Goal: Information Seeking & Learning: Learn about a topic

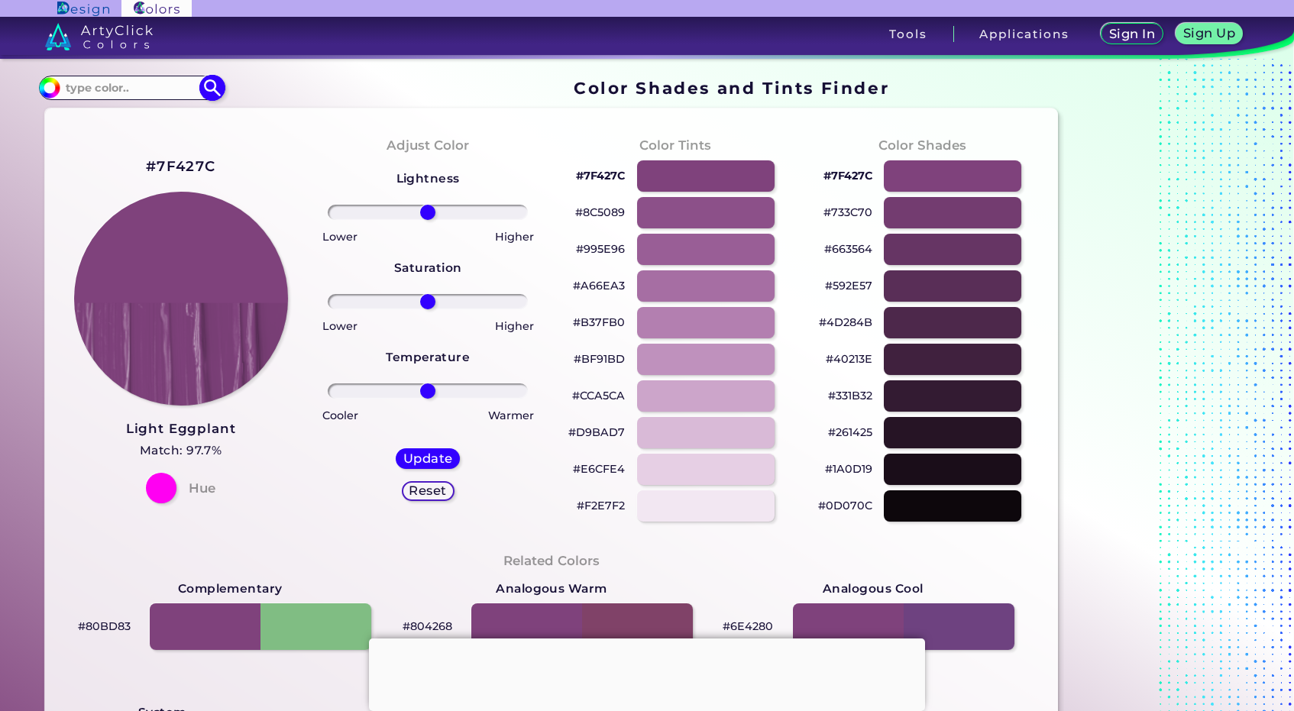
click at [146, 82] on input at bounding box center [131, 87] width 142 height 21
type input "cool. brown"
type input "#000000"
click at [93, 89] on input "cool. brown" at bounding box center [131, 87] width 142 height 21
type input "cool brown"
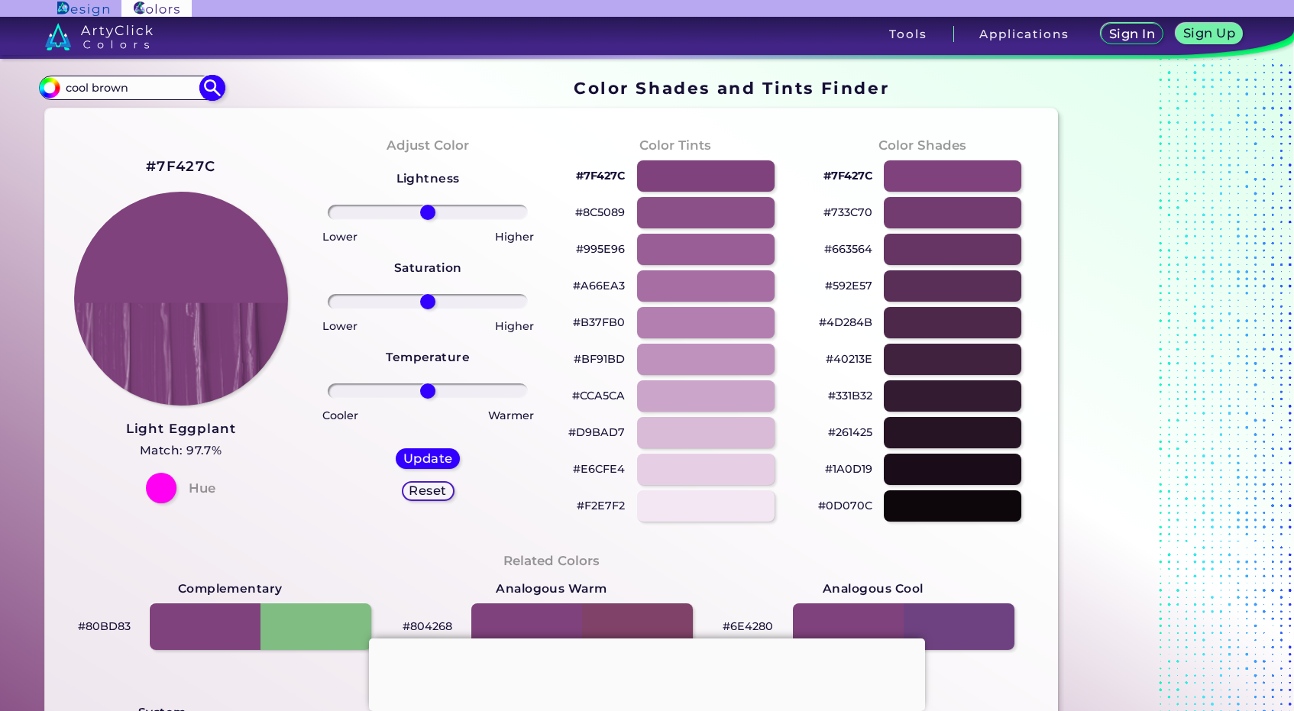
click at [215, 86] on img at bounding box center [212, 87] width 27 height 27
click at [210, 86] on img at bounding box center [212, 87] width 27 height 27
type input "#000000"
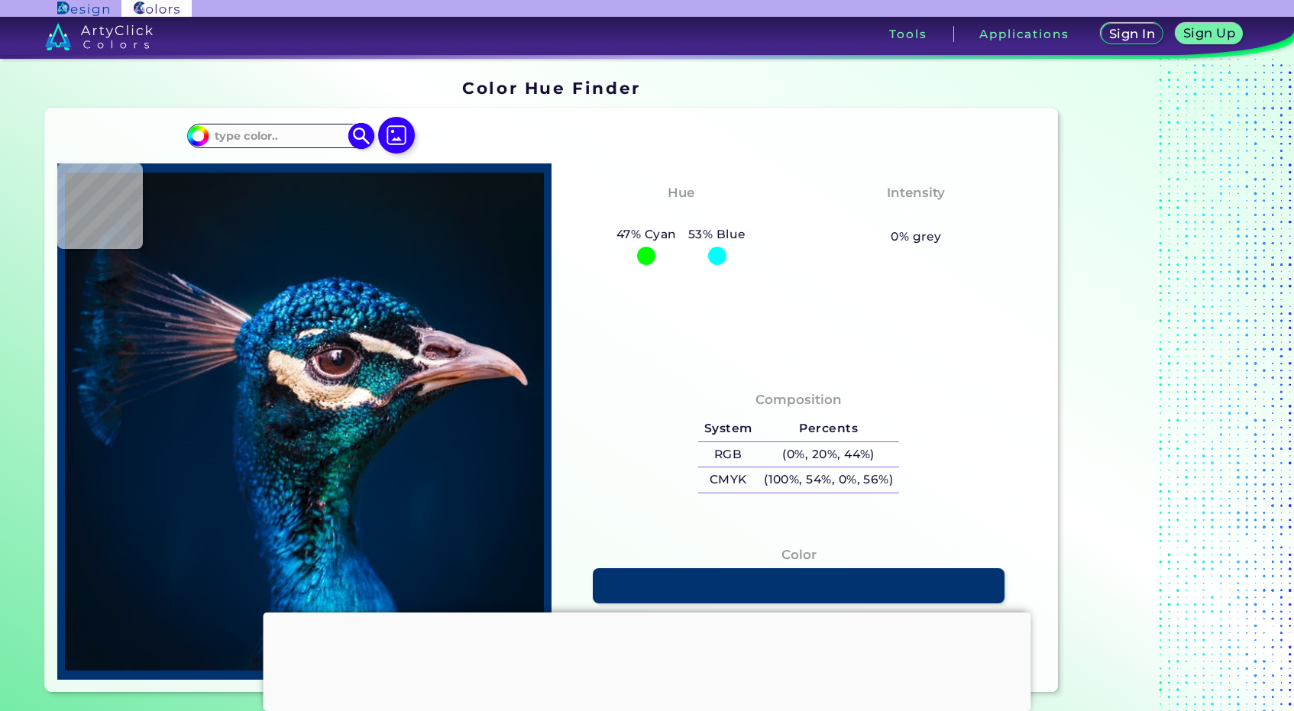
click at [273, 141] on input at bounding box center [279, 136] width 142 height 21
type input "cool browns"
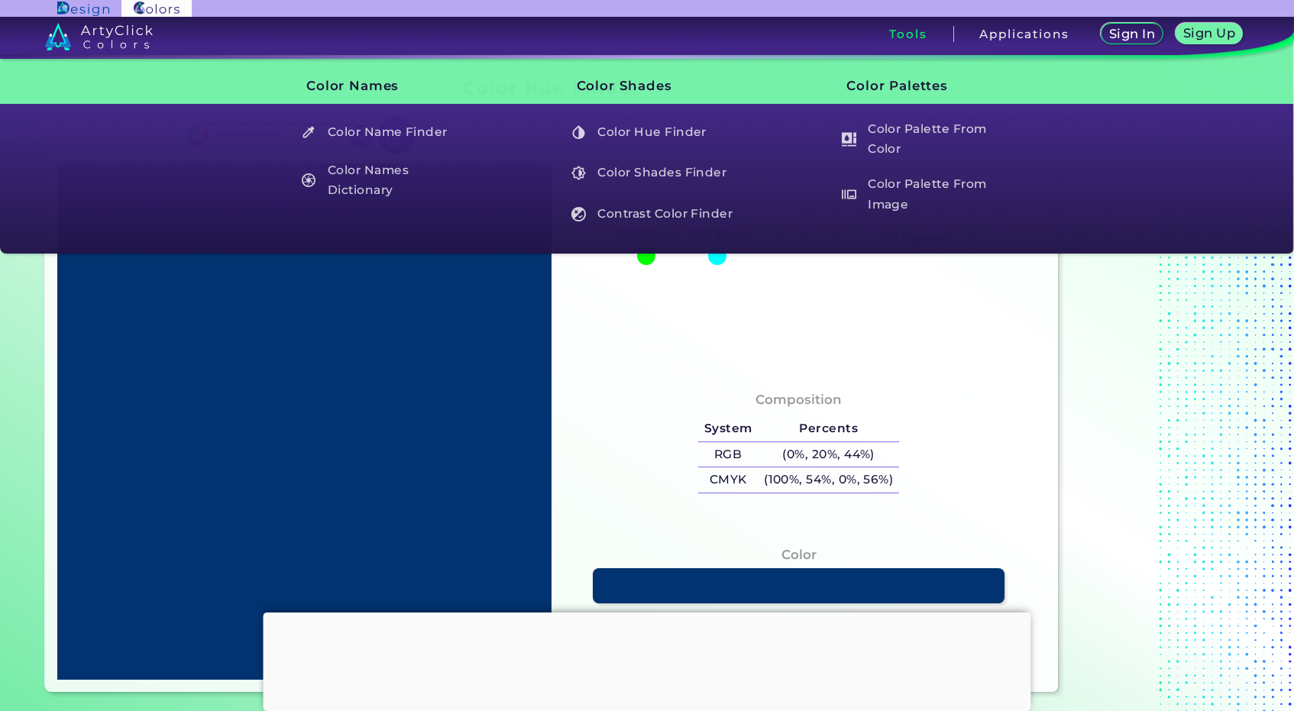
click at [903, 35] on h3 "Tools" at bounding box center [907, 33] width 37 height 11
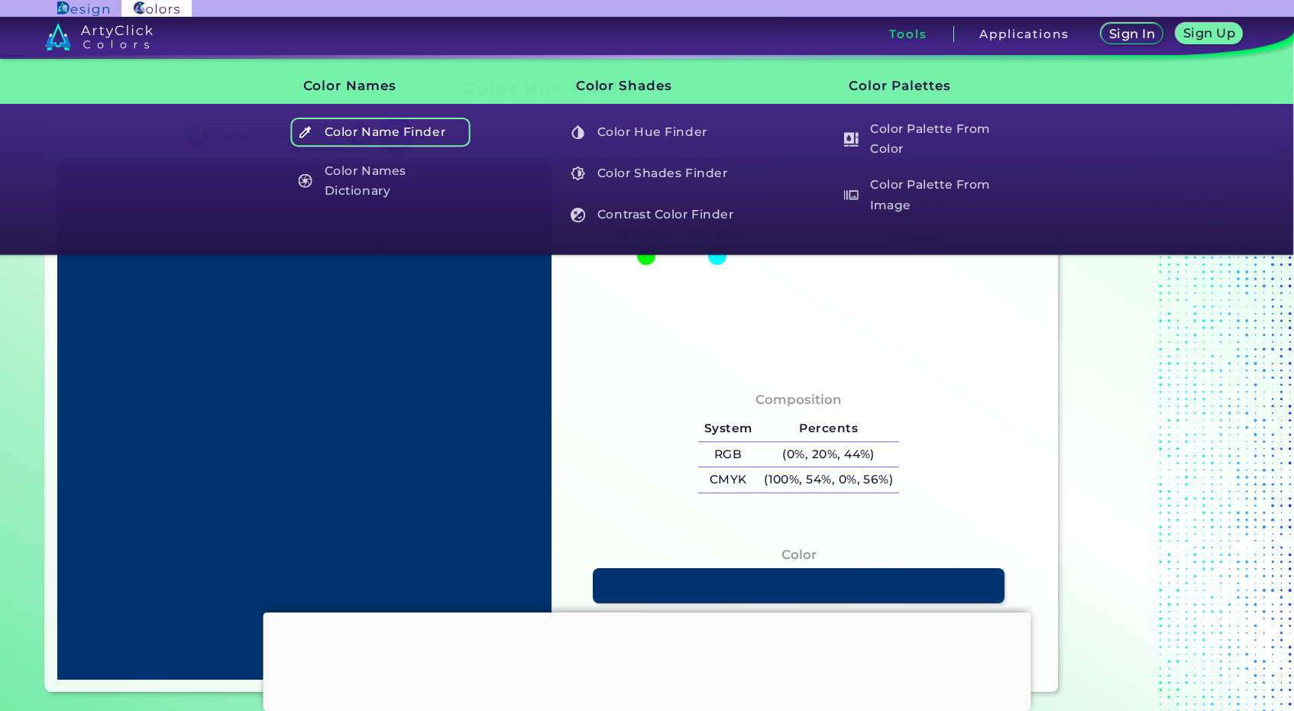
click at [413, 135] on h5 "Color Name Finder" at bounding box center [379, 132] width 179 height 29
